Goal: Information Seeking & Learning: Learn about a topic

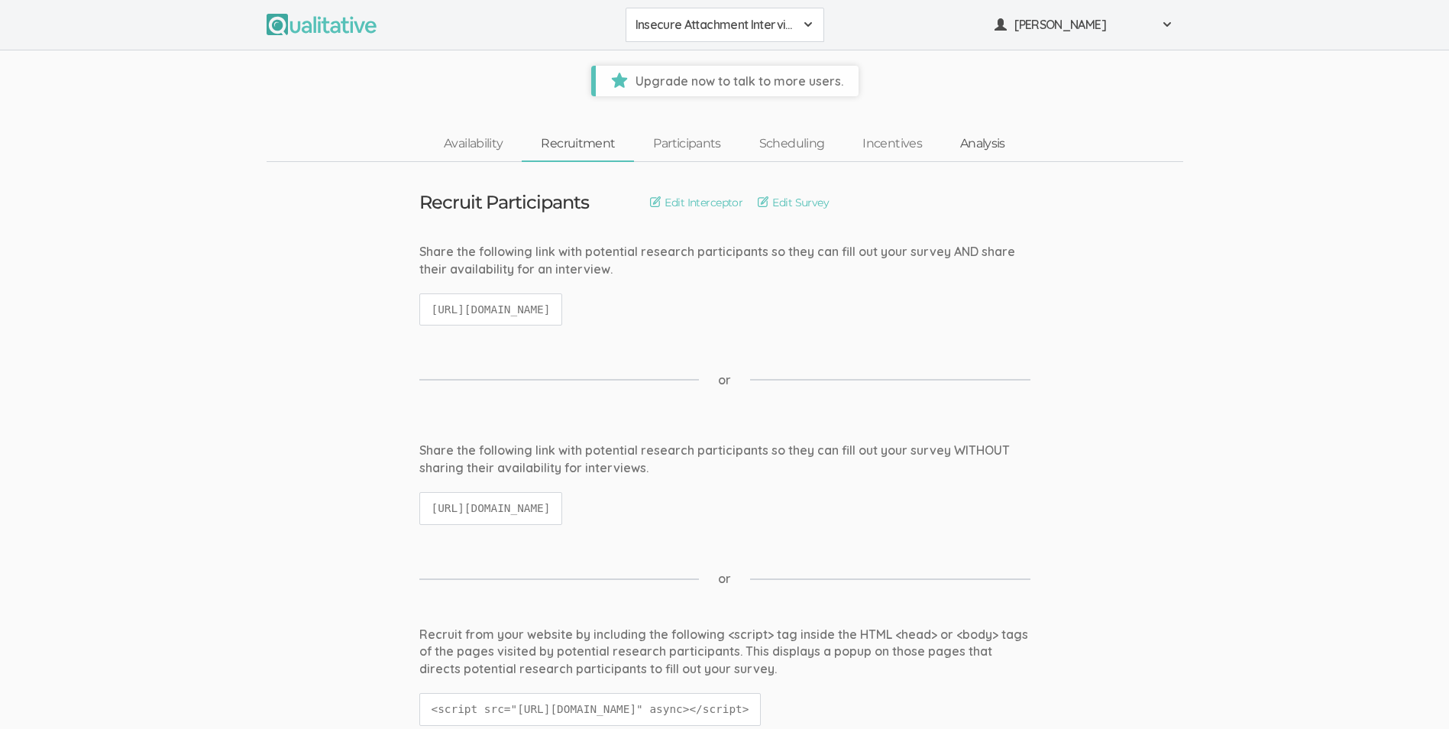
click at [961, 147] on link "Analysis" at bounding box center [982, 144] width 83 height 33
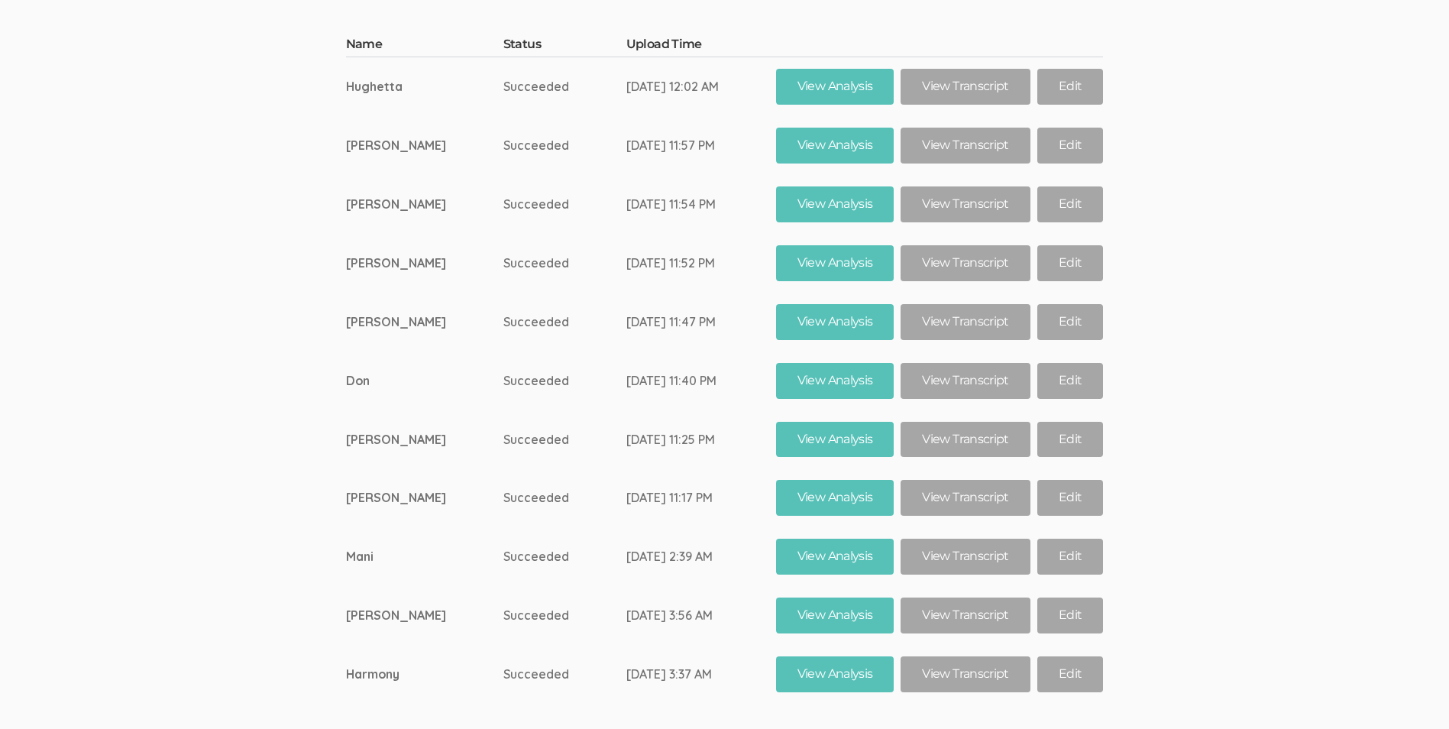
scroll to position [25030, 0]
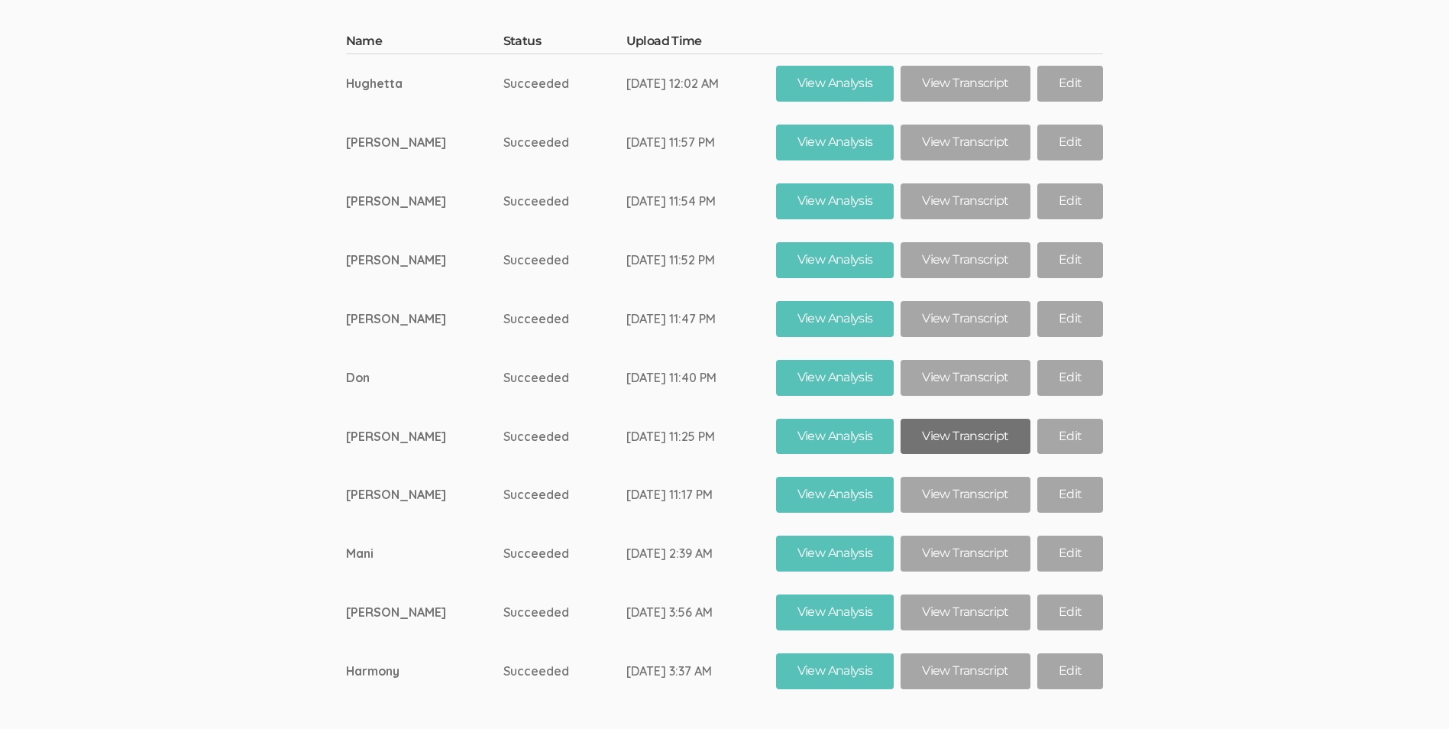
click at [973, 418] on link "View Transcript" at bounding box center [964, 436] width 129 height 36
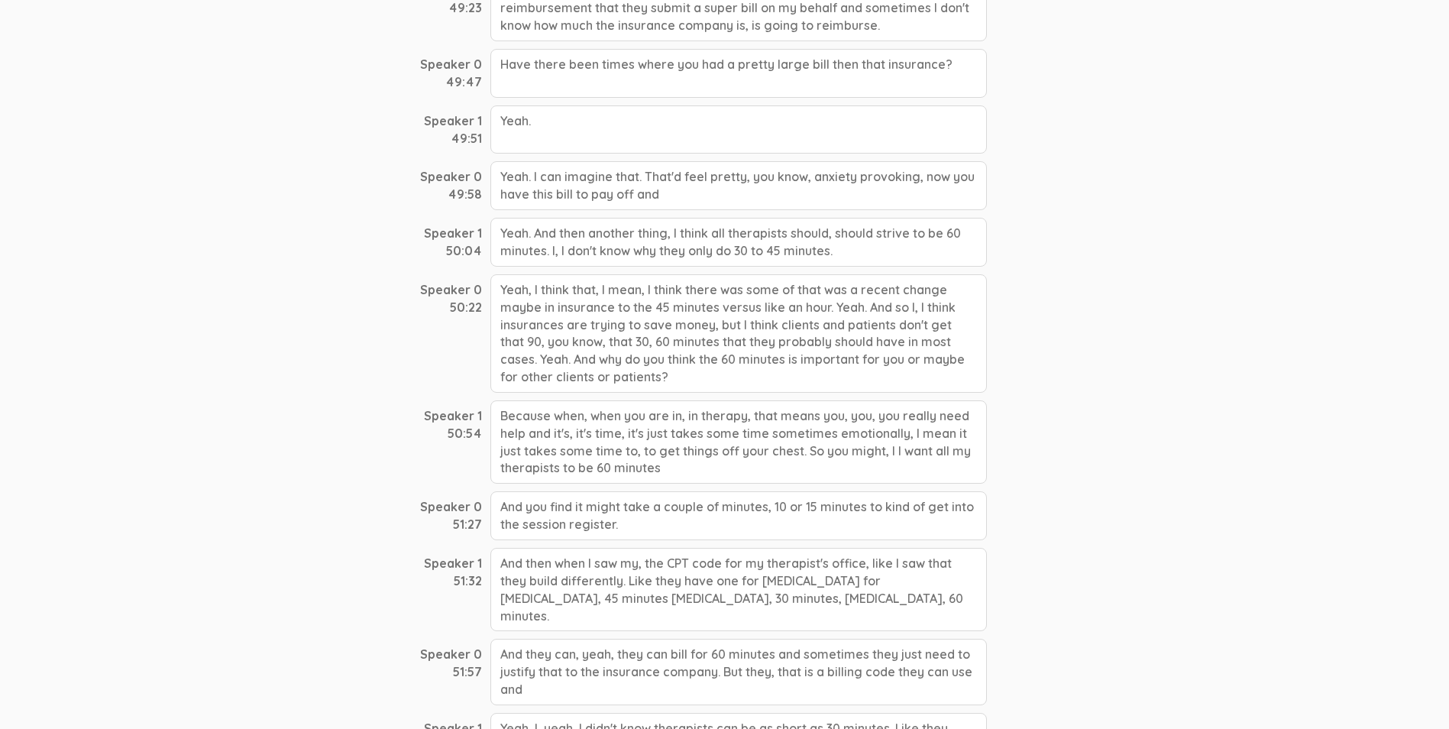
scroll to position [19038, 0]
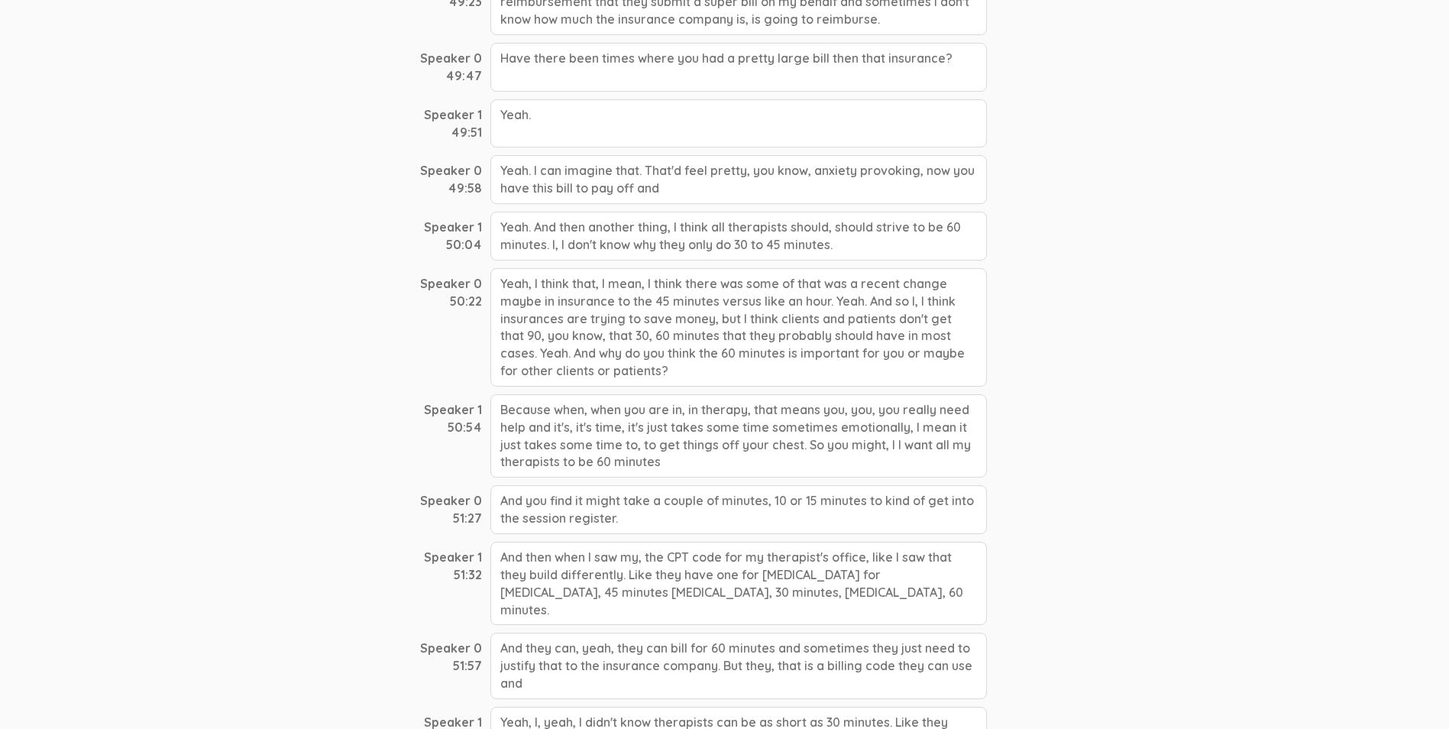
drag, startPoint x: 661, startPoint y: 444, endPoint x: 496, endPoint y: 266, distance: 242.1
drag, startPoint x: 496, startPoint y: 266, endPoint x: 522, endPoint y: 279, distance: 28.3
copy div "Yeah, I think that, I mean, I think there was some of that was a recent change …"
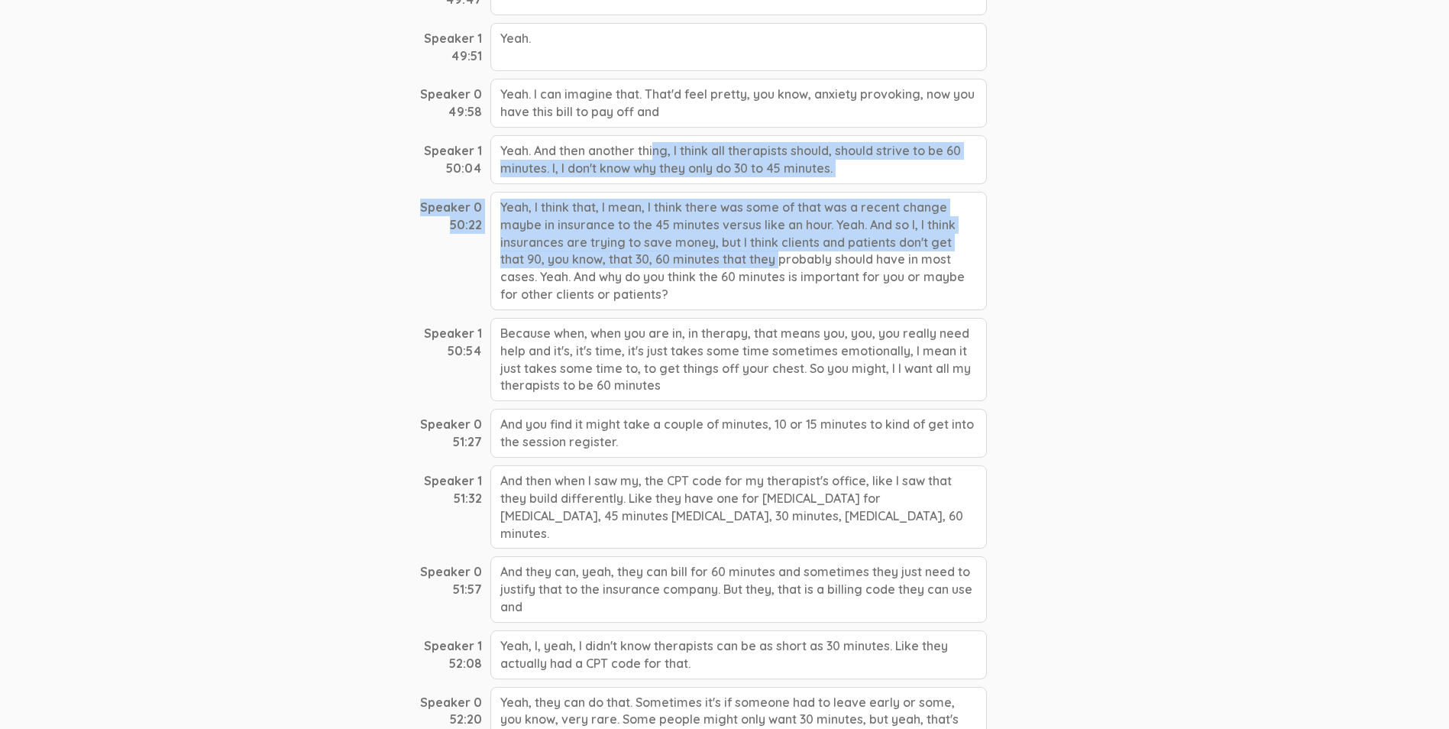
drag, startPoint x: 502, startPoint y: 208, endPoint x: 611, endPoint y: 240, distance: 113.1
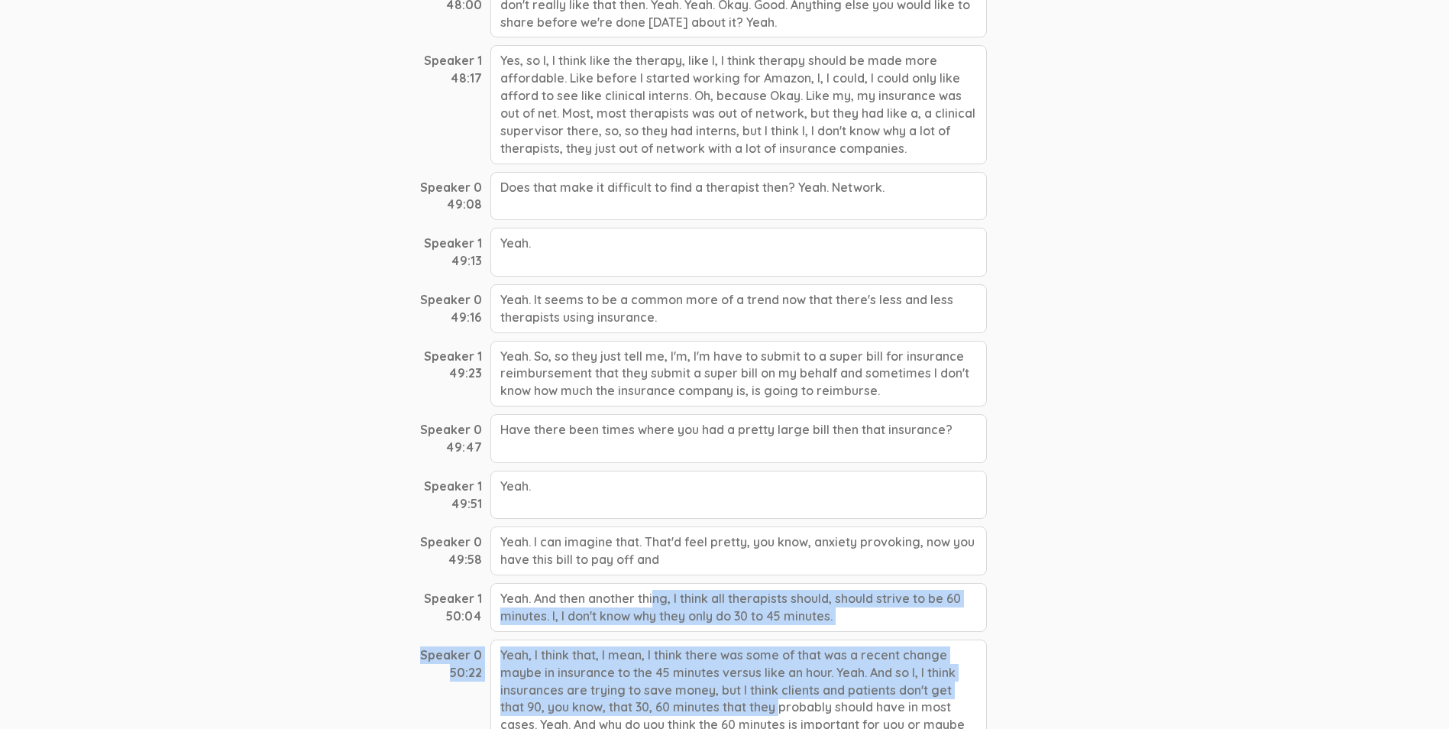
scroll to position [18580, 0]
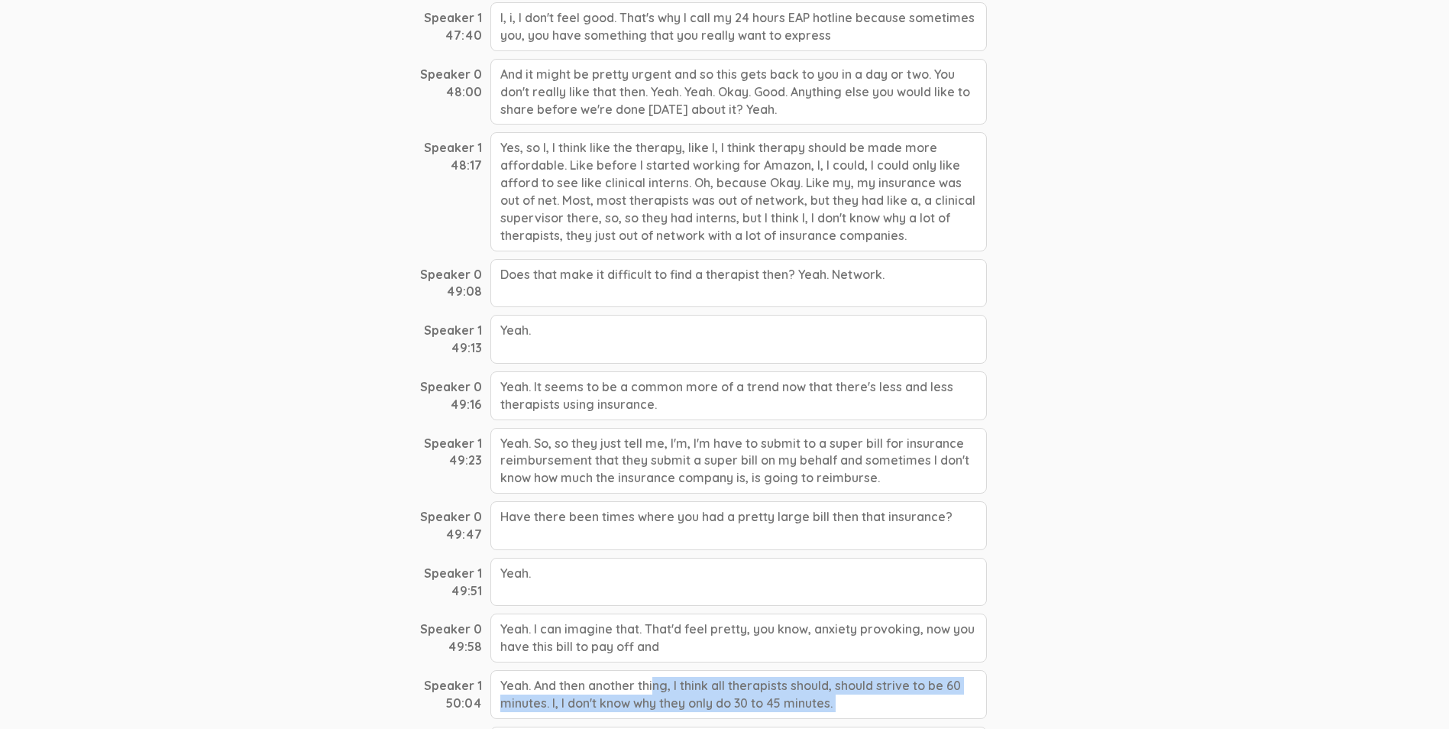
drag, startPoint x: 884, startPoint y: 467, endPoint x: 492, endPoint y: 421, distance: 395.2
click at [492, 428] on div "Yeah. So, so they just tell me, I'm, I'm have to submit to a super bill for ins…" at bounding box center [738, 461] width 496 height 66
drag, startPoint x: 492, startPoint y: 421, endPoint x: 621, endPoint y: 445, distance: 131.4
copy div "Yeah. So, so they just tell me, I'm, I'm have to submit to a super bill for ins…"
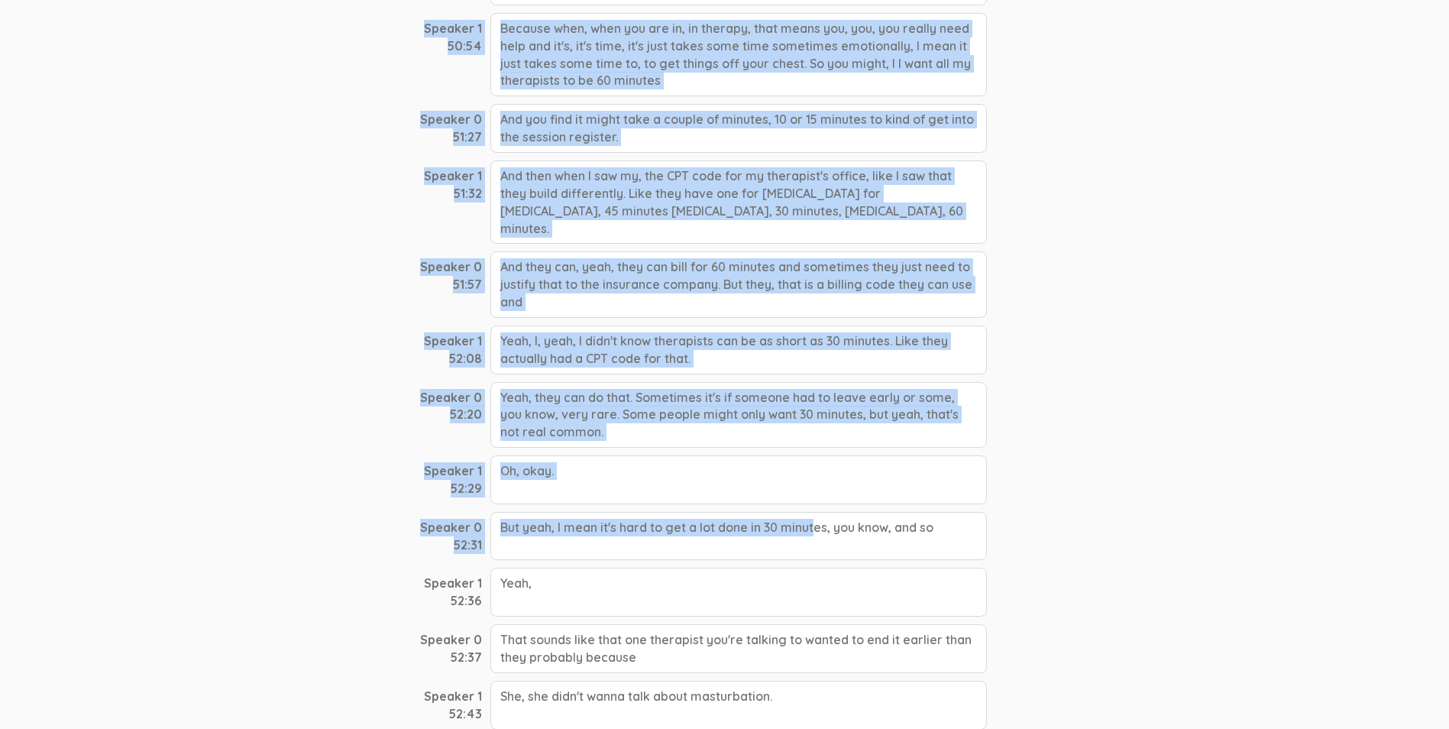
scroll to position [19420, 0]
drag, startPoint x: 499, startPoint y: 437, endPoint x: 673, endPoint y: 528, distance: 196.8
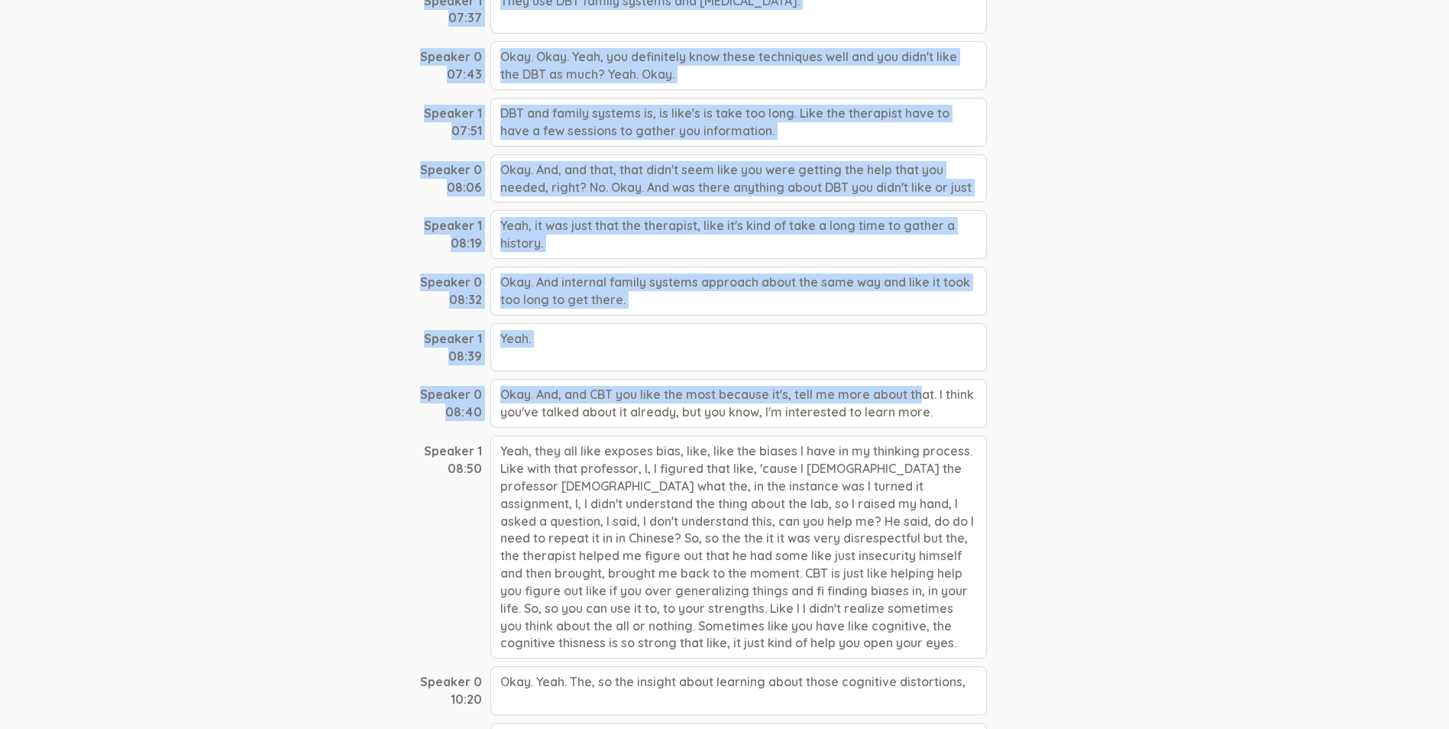
scroll to position [3307, 0]
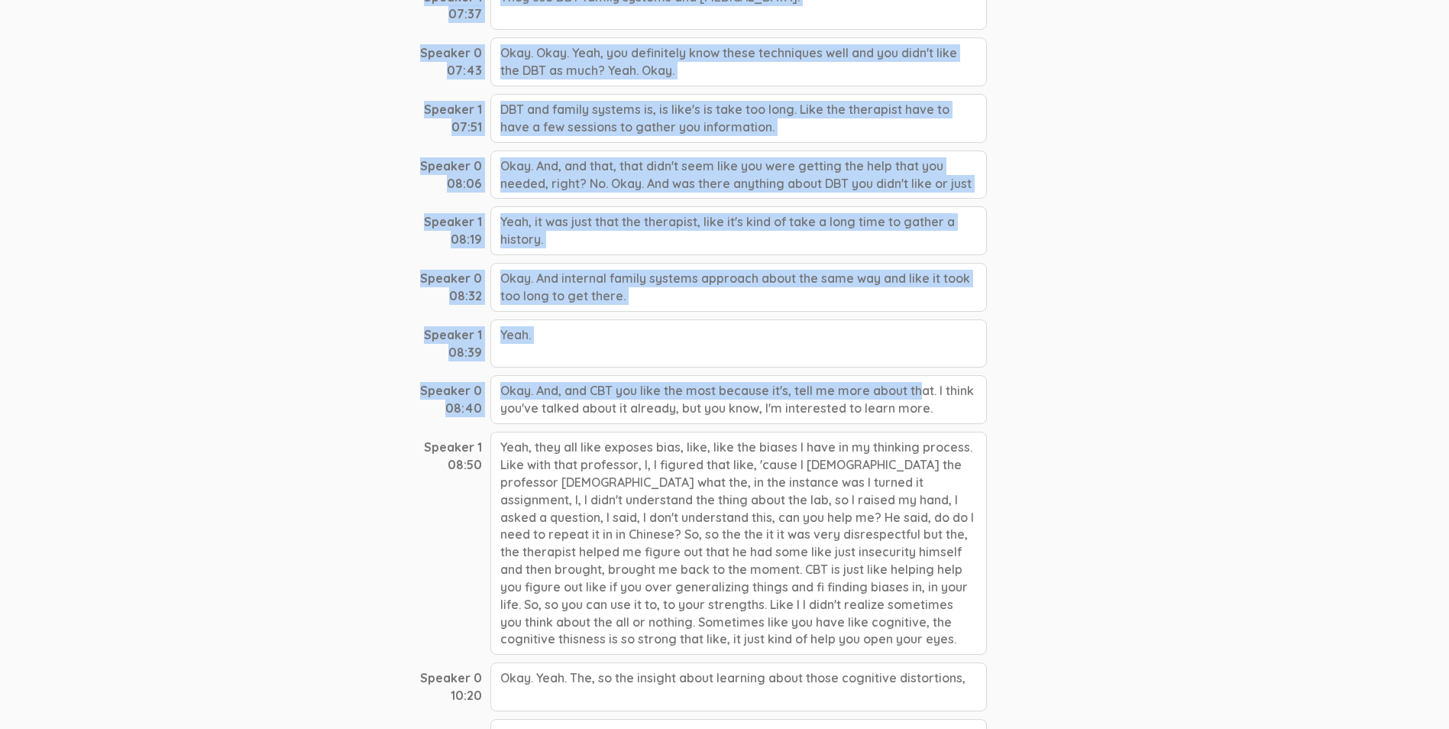
drag, startPoint x: 498, startPoint y: 231, endPoint x: 934, endPoint y: 310, distance: 443.2
copy div "Yeah. Yeah. Some therapists is used by DBT, but I, I find CBT the most helpful.…"
